Goal: Communication & Community: Ask a question

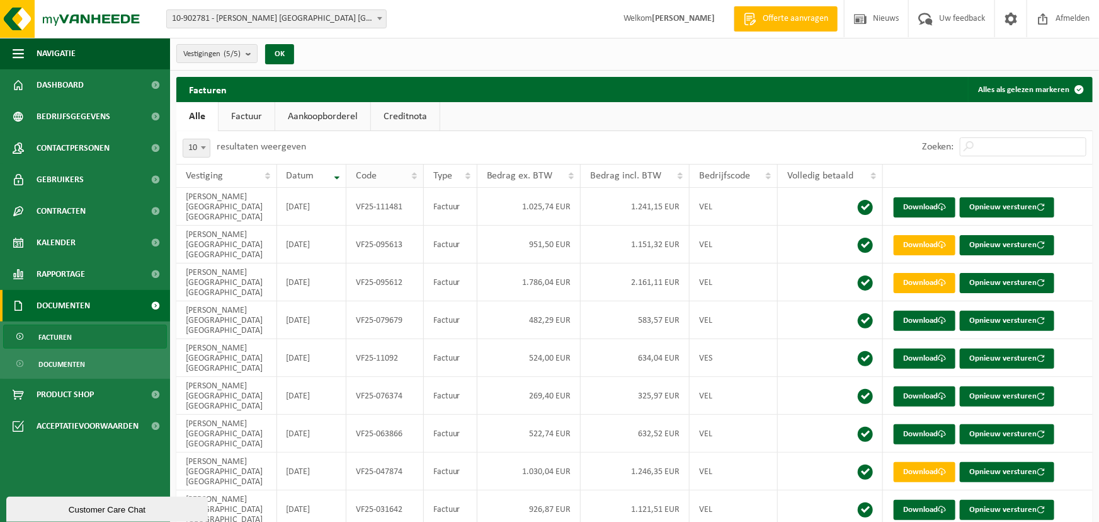
click at [401, 173] on div "Code" at bounding box center [381, 176] width 51 height 10
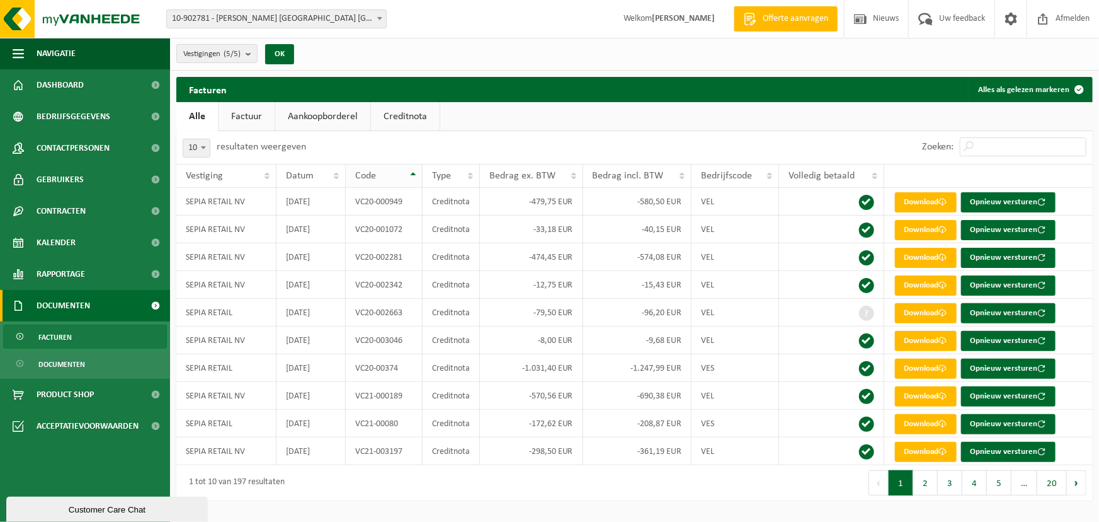
click at [401, 173] on div "Code" at bounding box center [380, 176] width 51 height 10
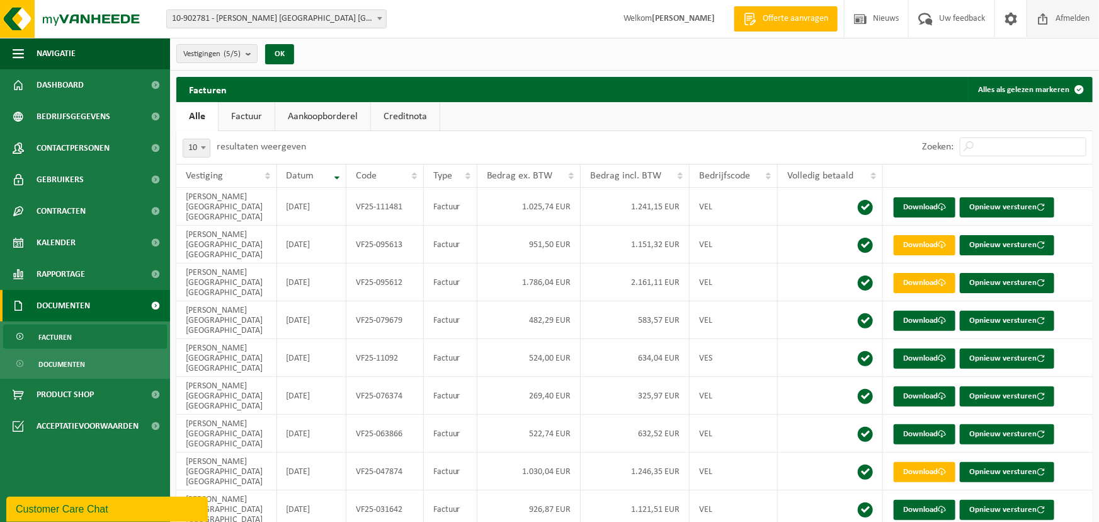
click at [1072, 24] on span "Afmelden" at bounding box center [1073, 18] width 40 height 37
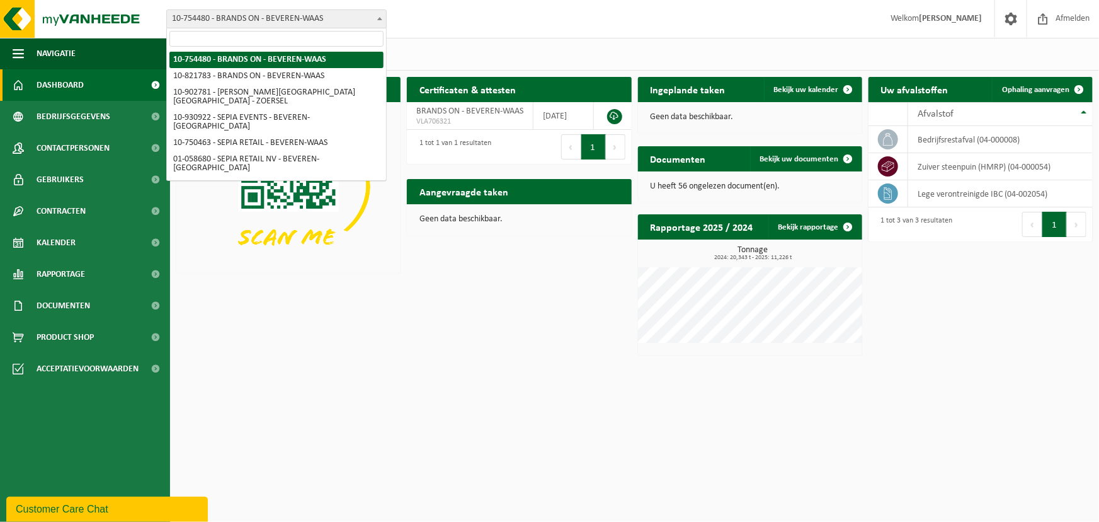
click at [360, 20] on span "10-754480 - BRANDS ON - BEVEREN-WAAS" at bounding box center [276, 19] width 219 height 18
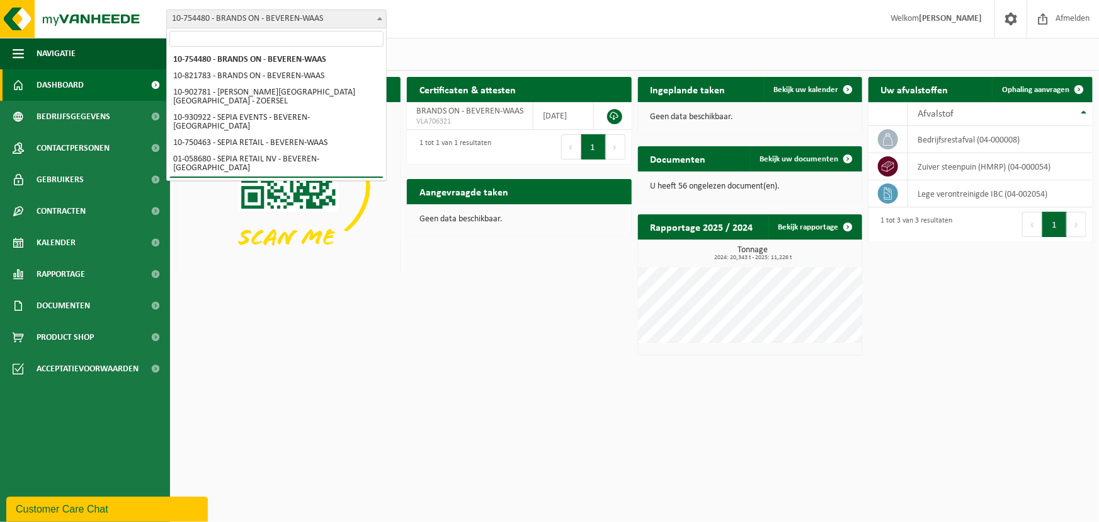
select select "128637"
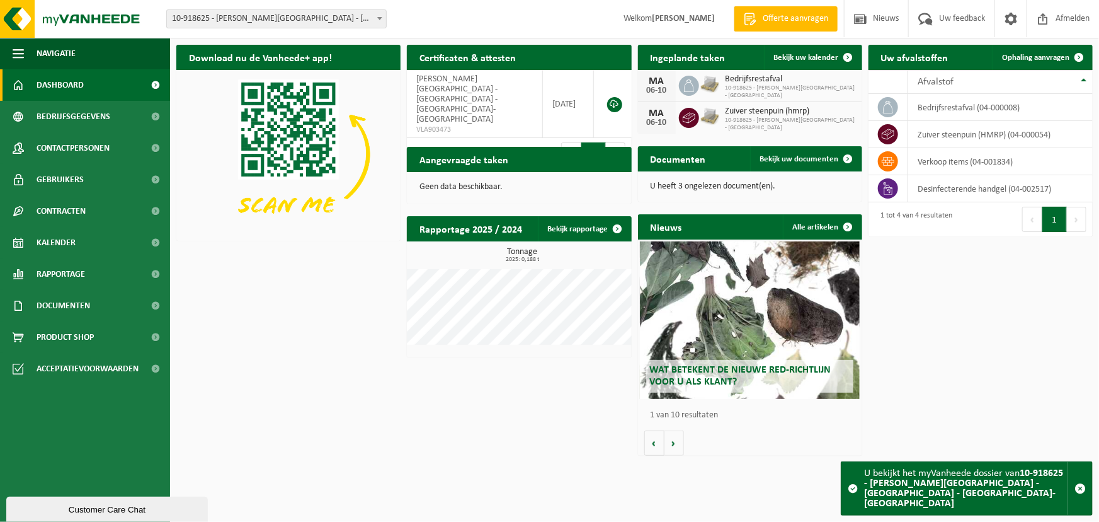
click at [294, 24] on span "10-918625 - [PERSON_NAME][GEOGRAPHIC_DATA] - [GEOGRAPHIC_DATA] - [GEOGRAPHIC_DA…" at bounding box center [276, 19] width 219 height 18
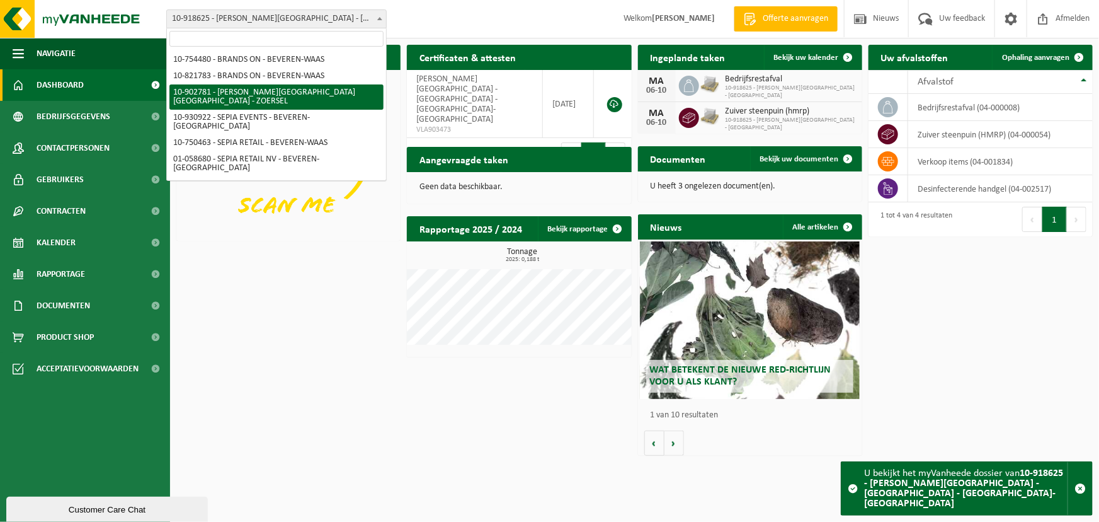
select select "120983"
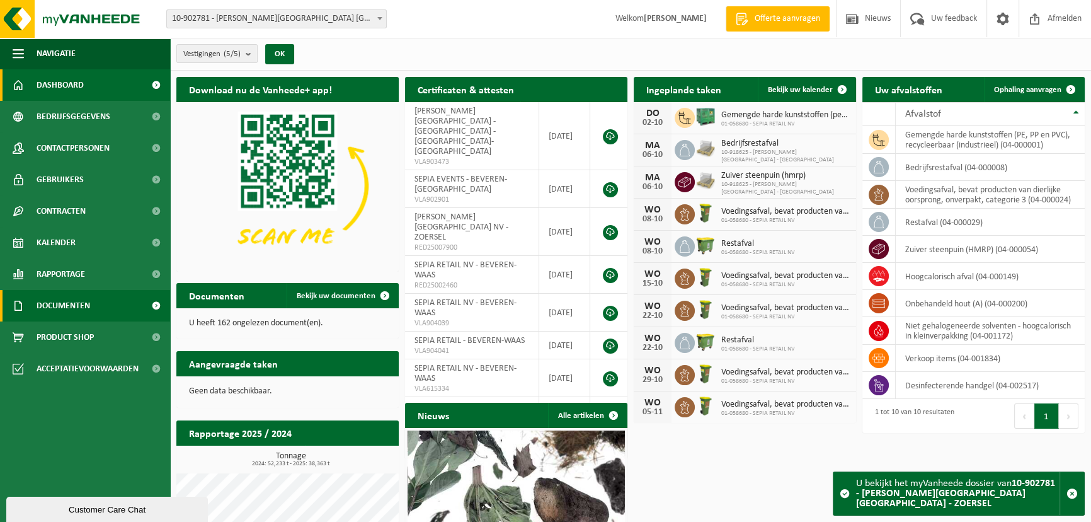
click at [59, 308] on span "Documenten" at bounding box center [64, 306] width 54 height 32
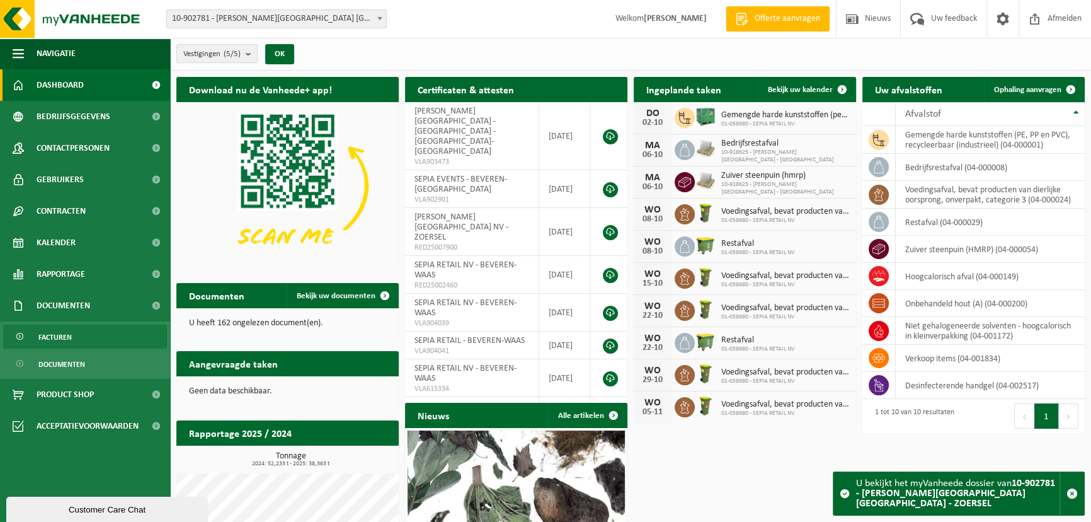
click at [75, 336] on link "Facturen" at bounding box center [85, 336] width 164 height 24
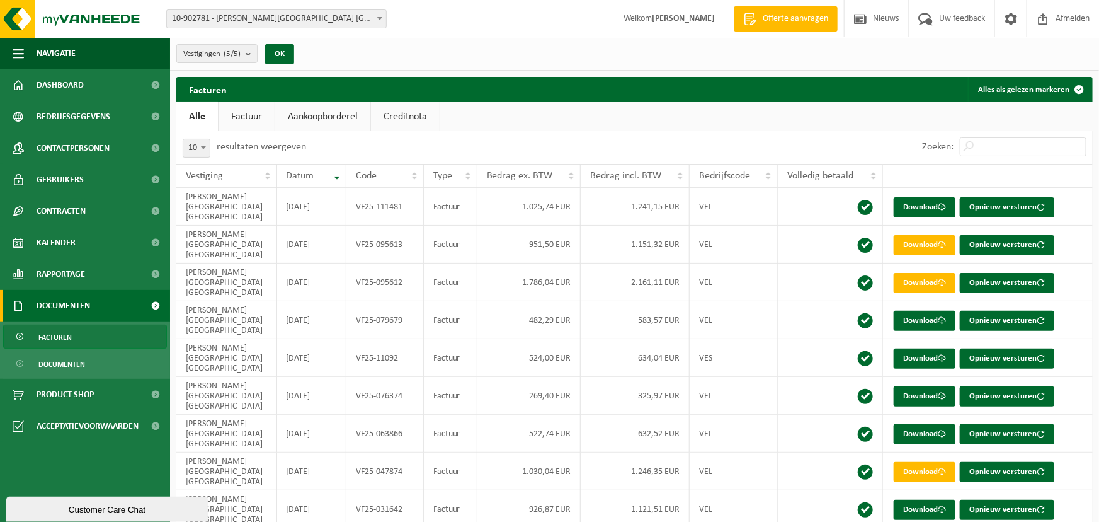
click at [142, 508] on div "Customer Care Chat" at bounding box center [107, 508] width 183 height 9
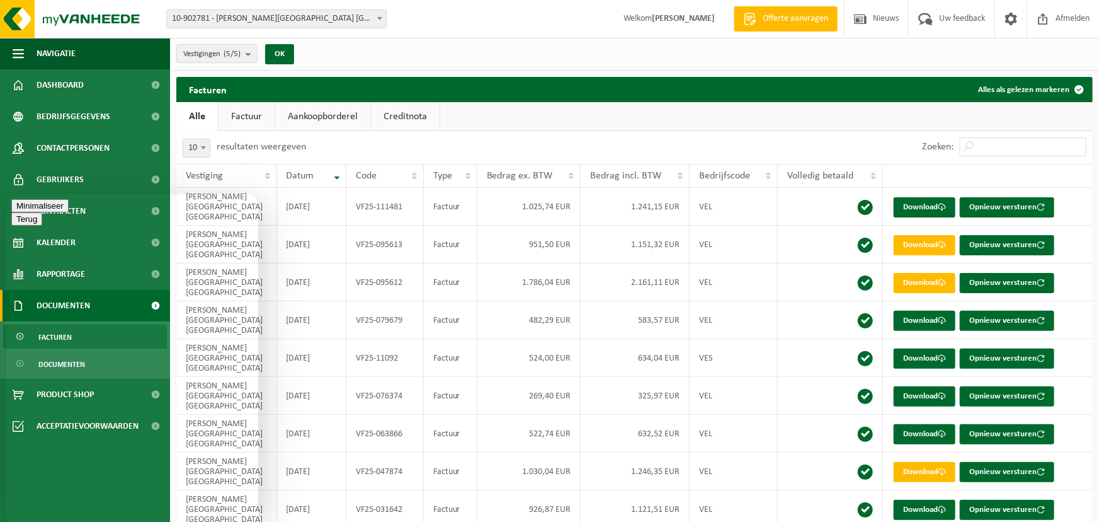
type textarea "Beste,"
click at [69, 225] on button "Minimaliseer" at bounding box center [39, 231] width 57 height 13
